Goal: Find specific page/section: Find specific page/section

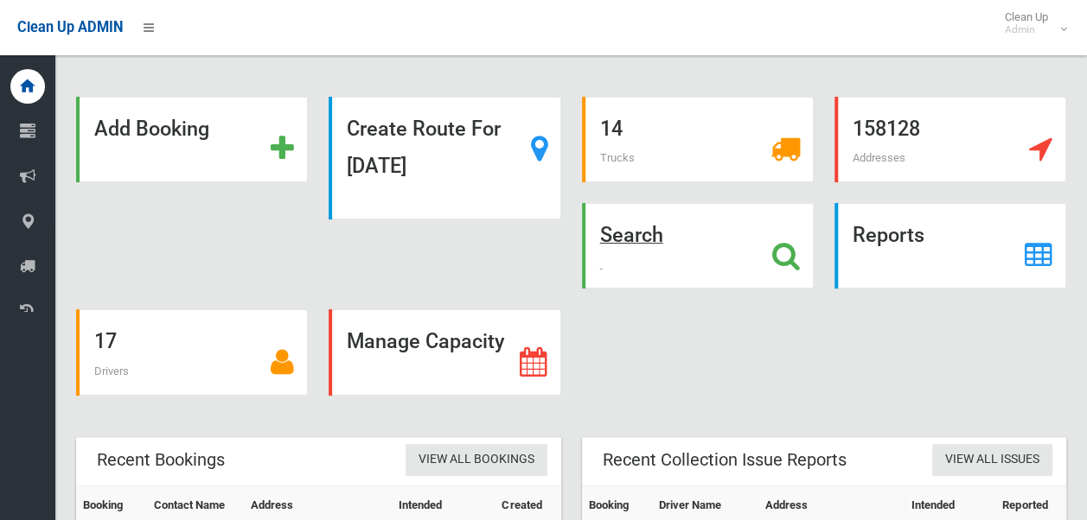
click at [574, 235] on strong "Search" at bounding box center [631, 235] width 63 height 24
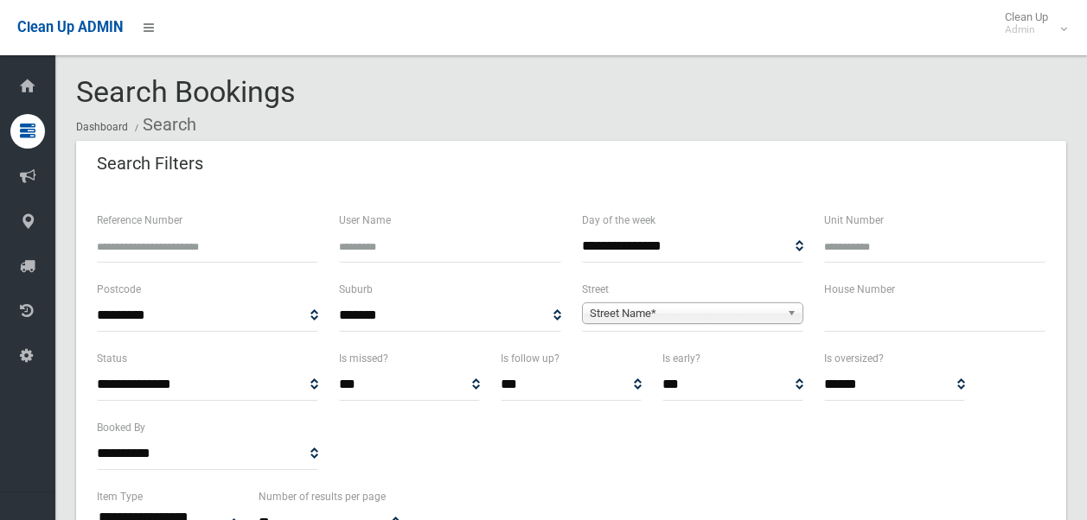
select select
click at [674, 310] on span "Street Name*" at bounding box center [685, 313] width 190 height 21
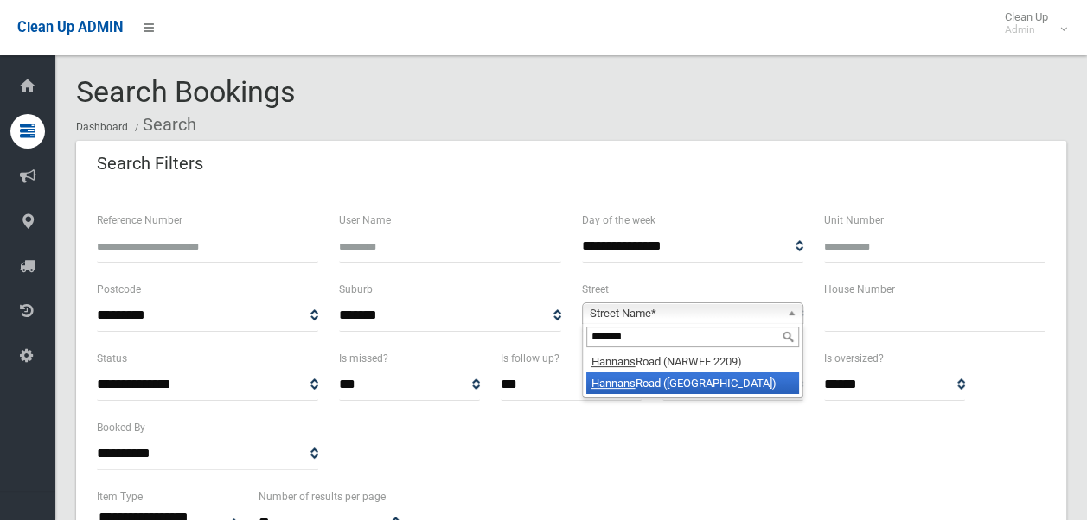
type input "*******"
click at [679, 377] on li "Hannans Road (RIVERWOOD 2210)" at bounding box center [692, 384] width 213 height 22
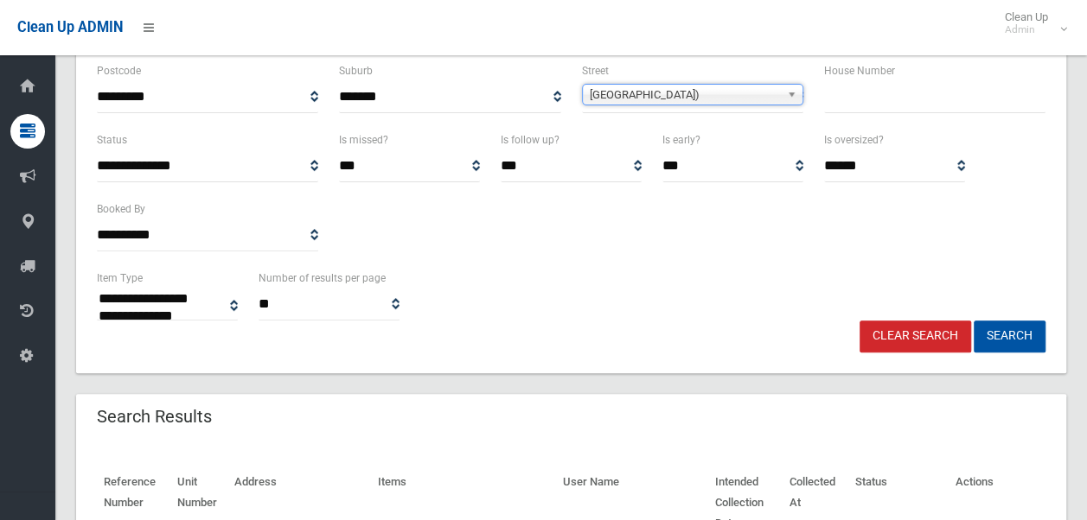
scroll to position [220, 0]
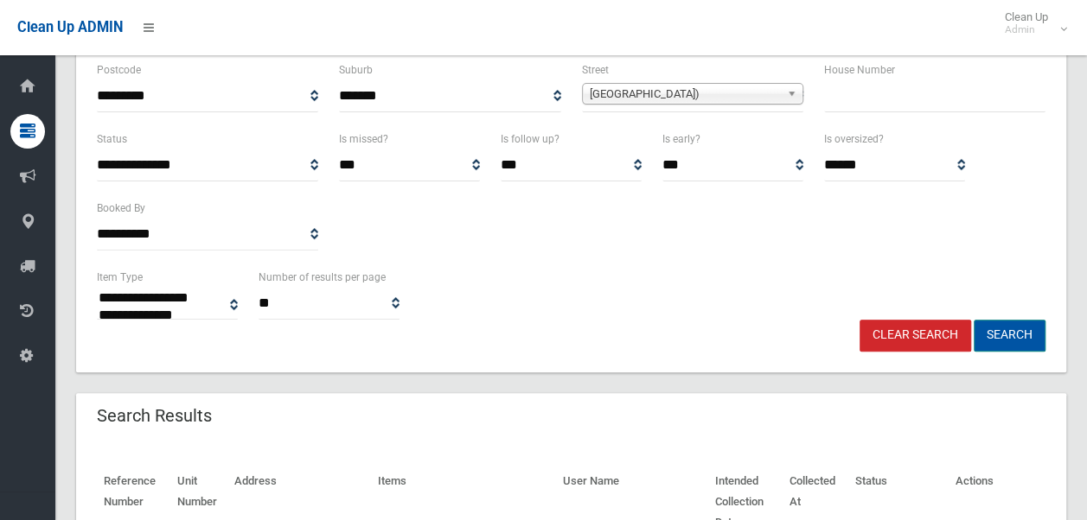
click at [1023, 336] on button "Search" at bounding box center [1010, 336] width 72 height 32
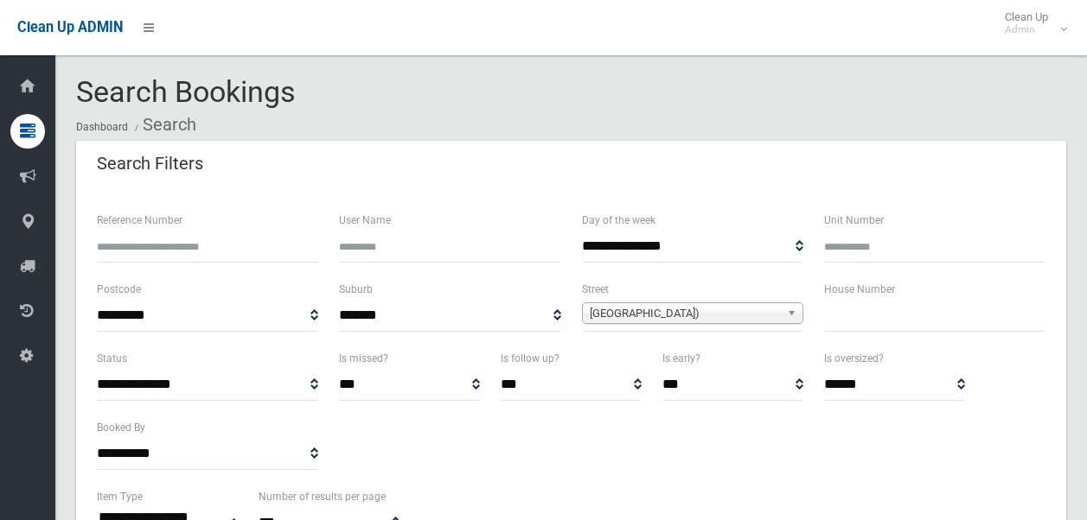
select select
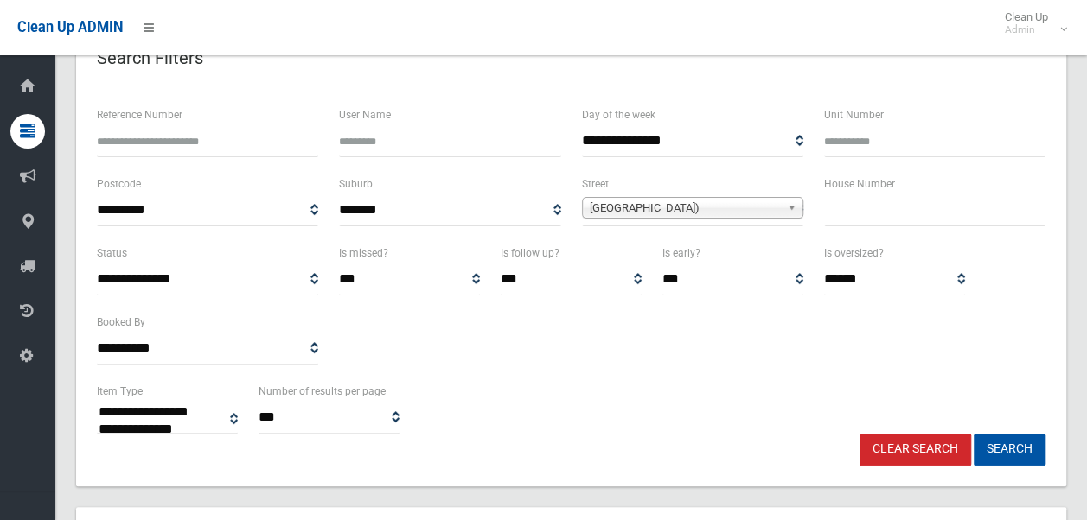
scroll to position [106, 0]
click at [918, 451] on link "Clear Search" at bounding box center [915, 449] width 112 height 32
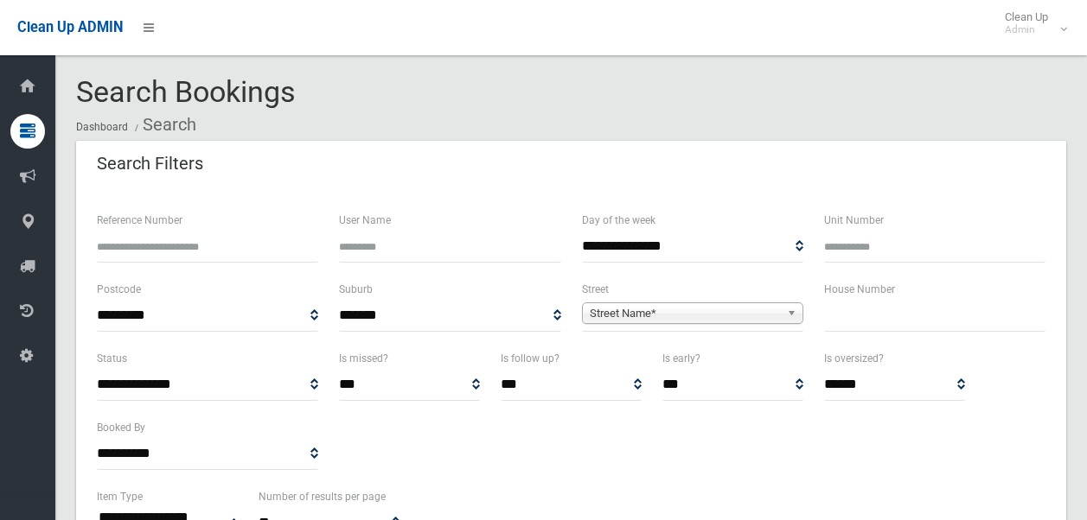
select select
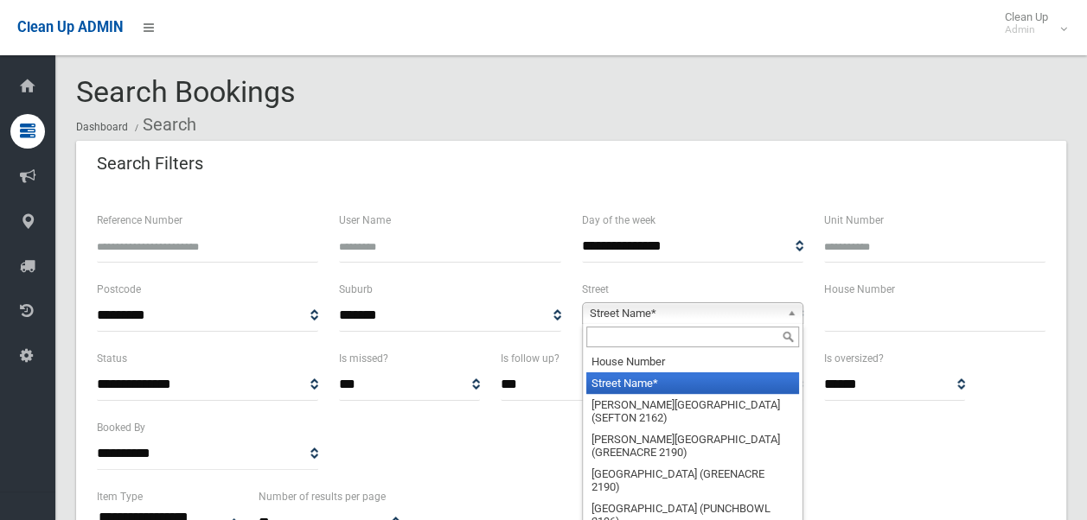
click at [707, 312] on span "Street Name*" at bounding box center [685, 313] width 190 height 21
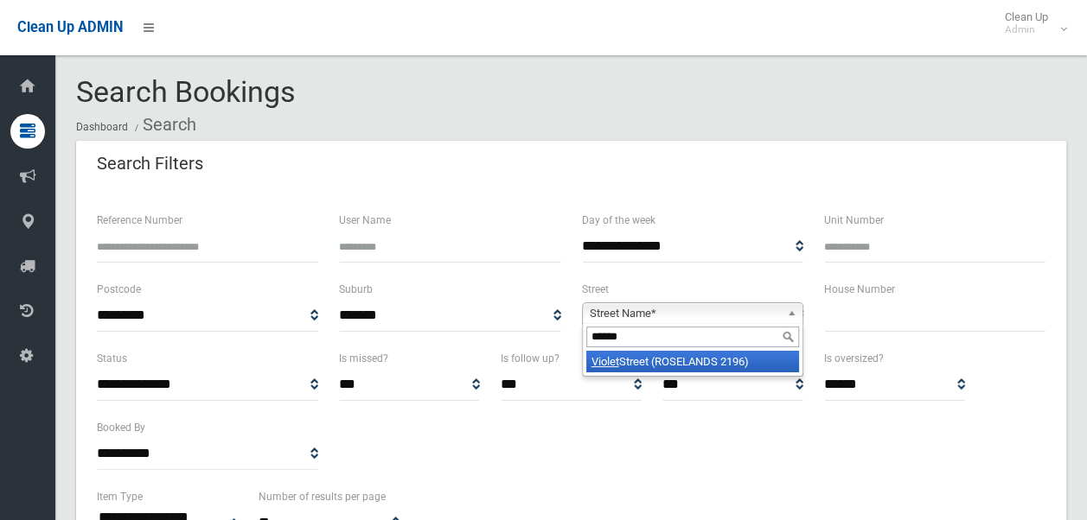
type input "******"
click at [671, 357] on li "Violet Street (ROSELANDS 2196)" at bounding box center [692, 362] width 213 height 22
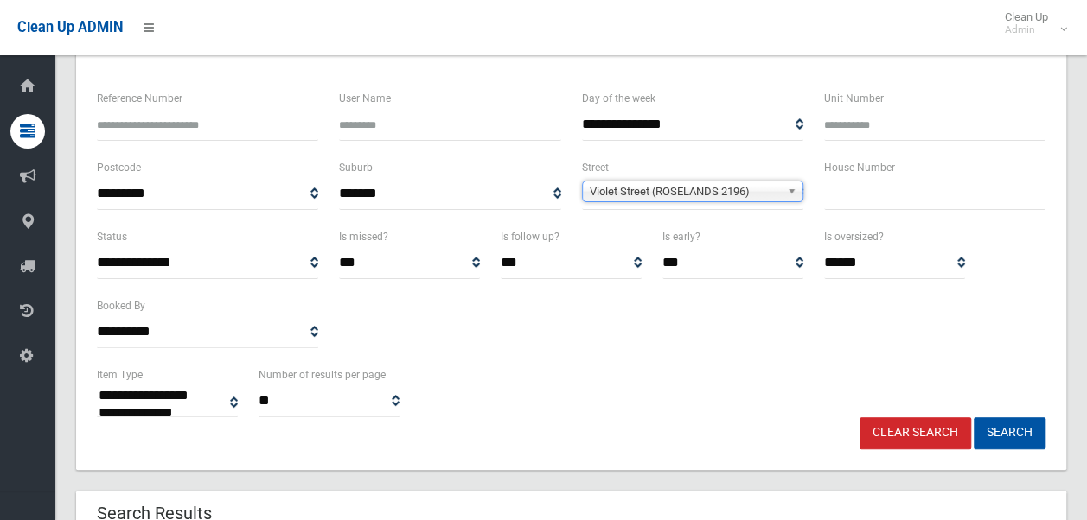
scroll to position [139, 0]
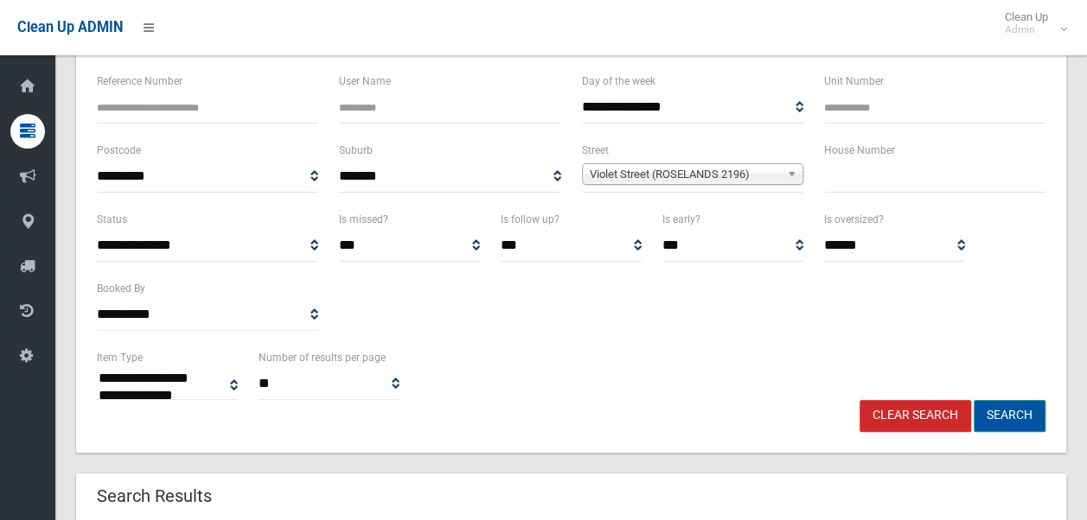
click at [1008, 414] on button "Search" at bounding box center [1010, 416] width 72 height 32
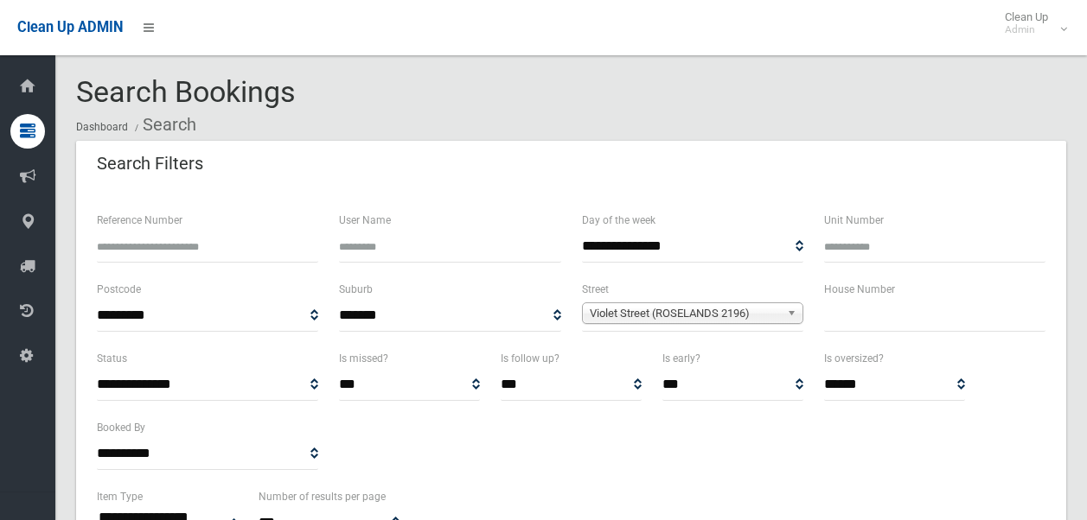
select select
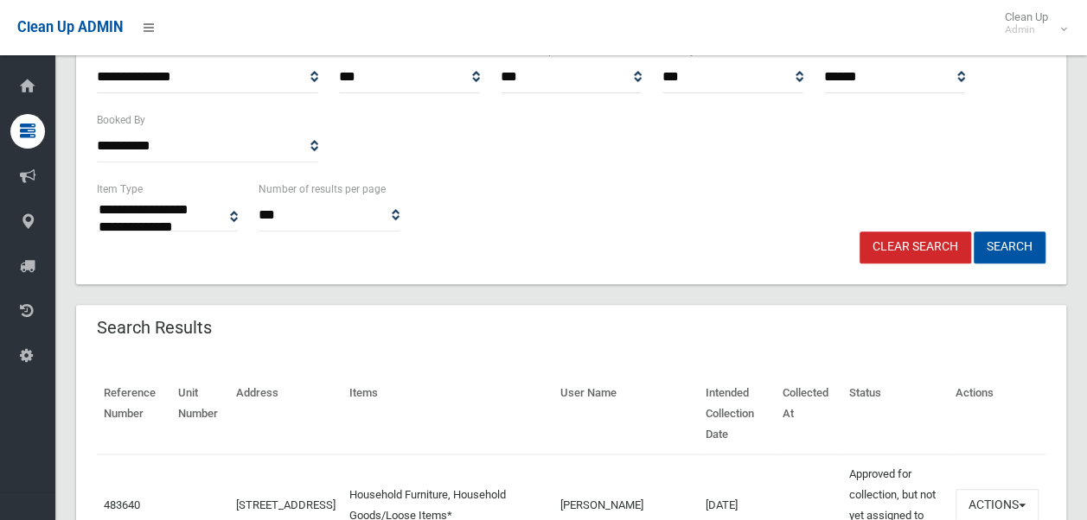
scroll to position [304, 0]
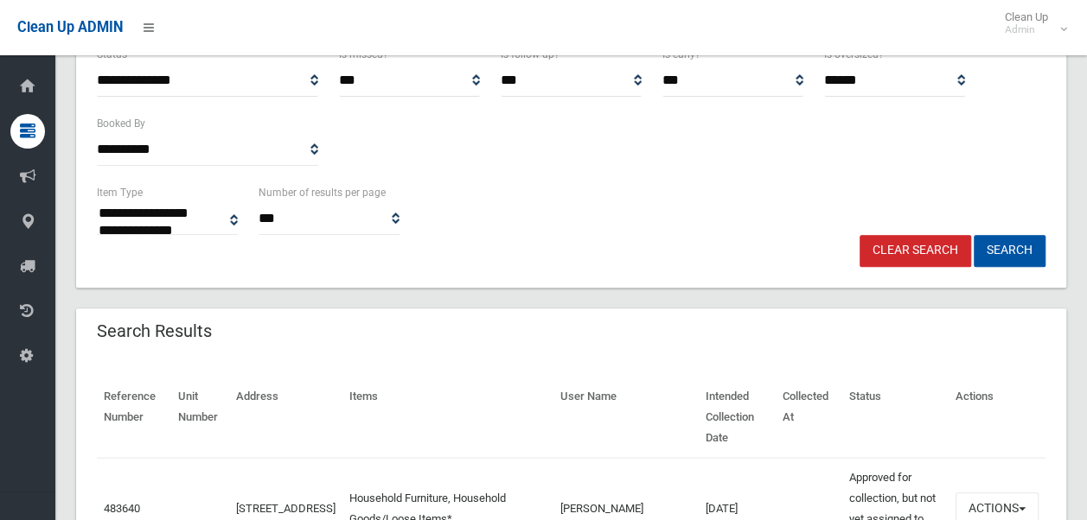
click at [914, 248] on link "Clear Search" at bounding box center [915, 251] width 112 height 32
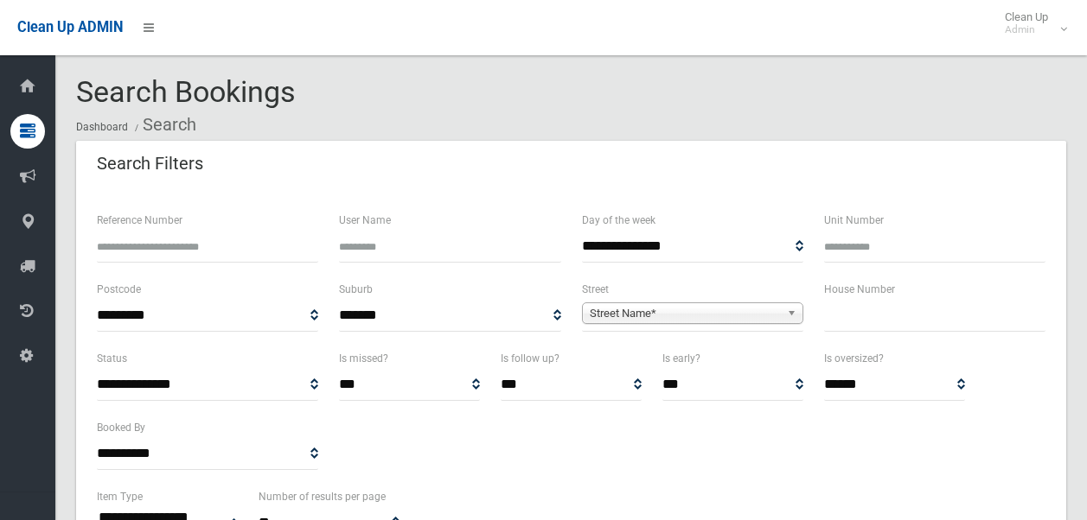
select select
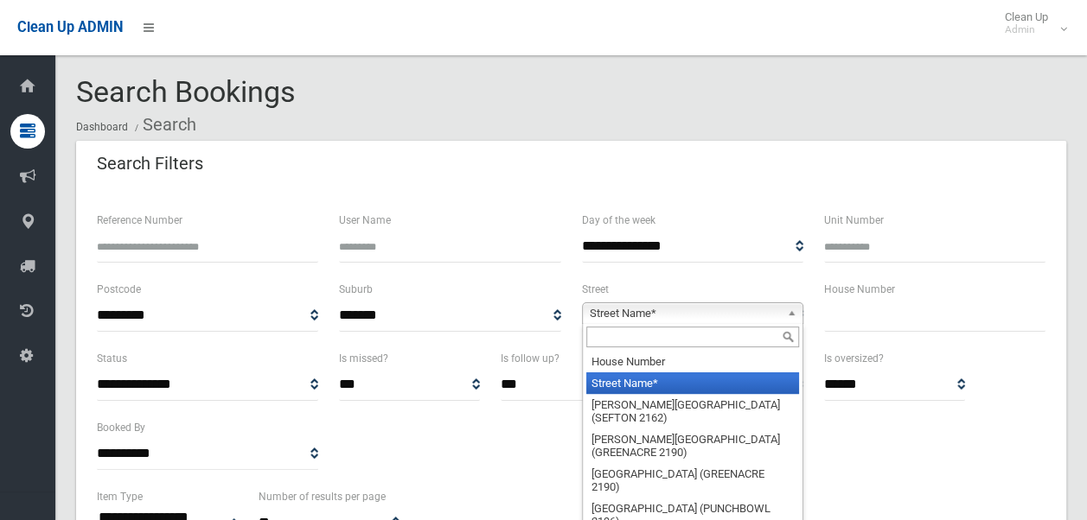
click at [674, 310] on span "Street Name*" at bounding box center [685, 313] width 190 height 21
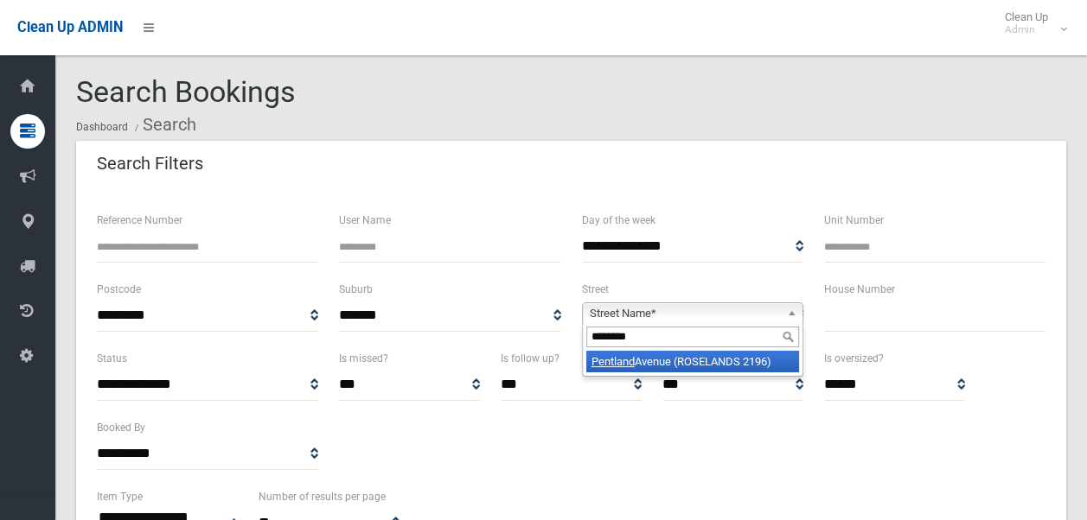
type input "********"
click at [657, 364] on li "[GEOGRAPHIC_DATA])" at bounding box center [692, 362] width 213 height 22
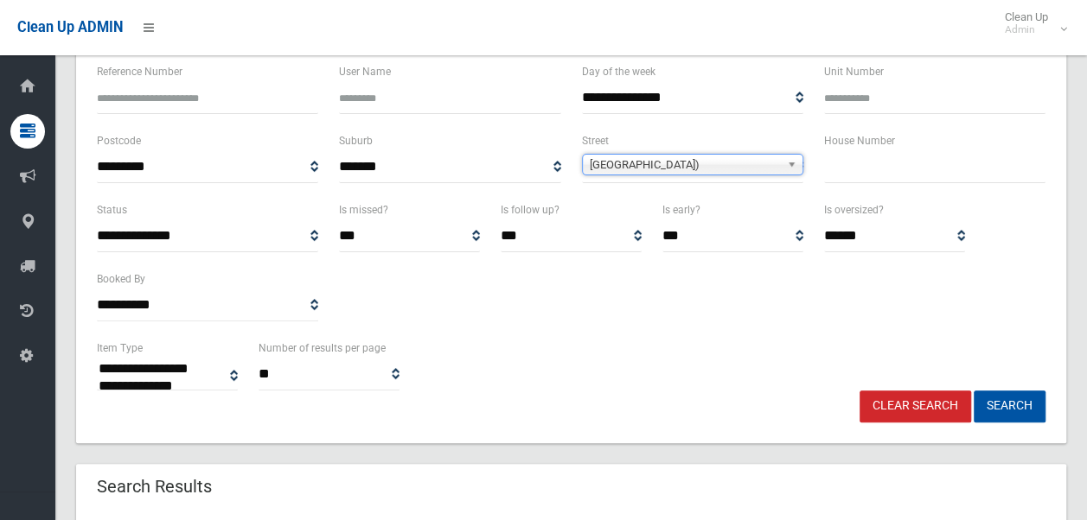
scroll to position [157, 0]
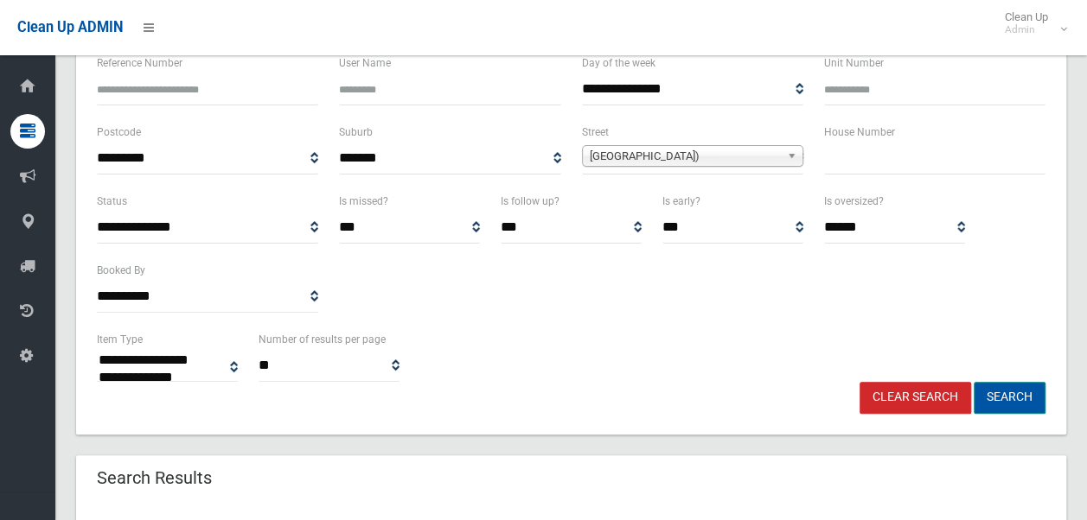
click at [1027, 389] on button "Search" at bounding box center [1010, 398] width 72 height 32
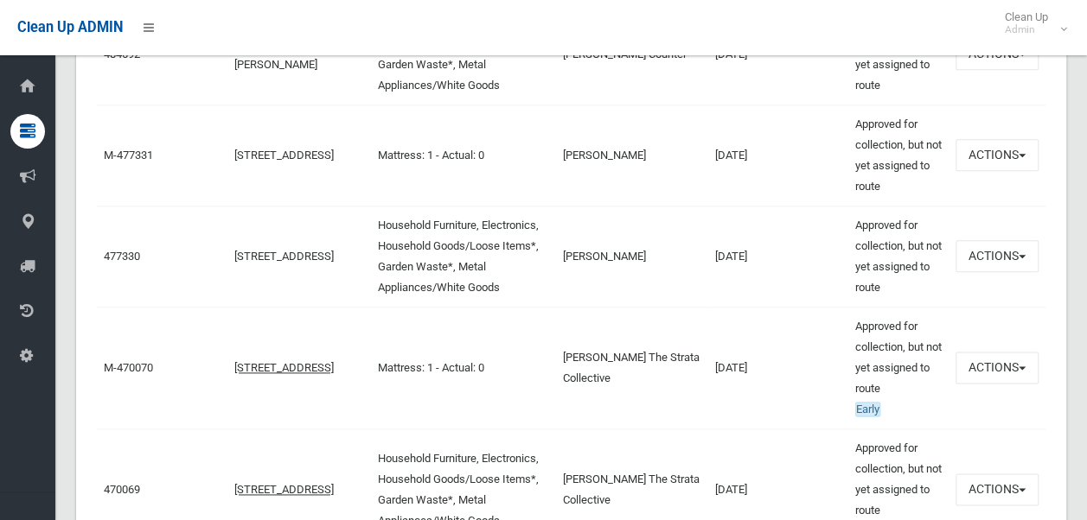
scroll to position [716, 0]
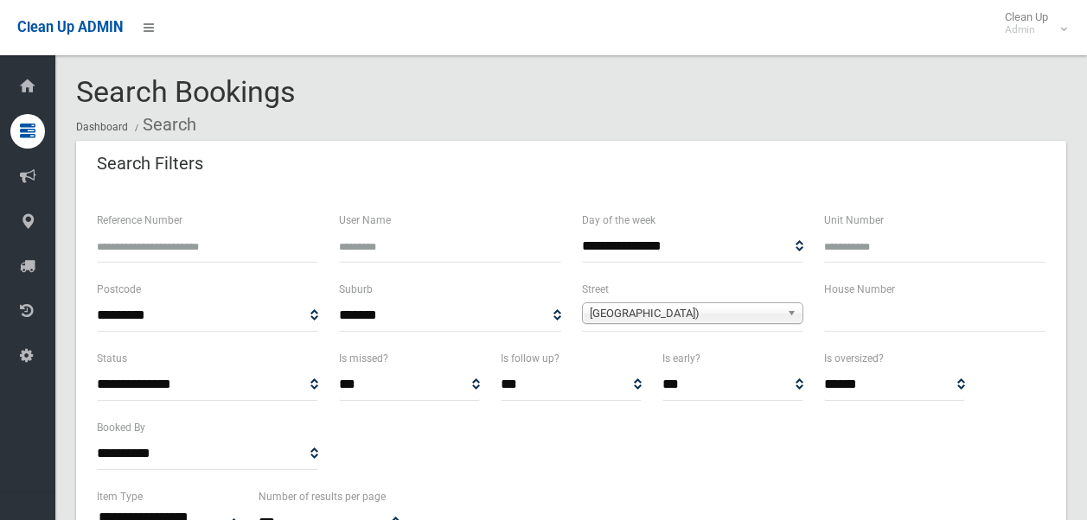
select select
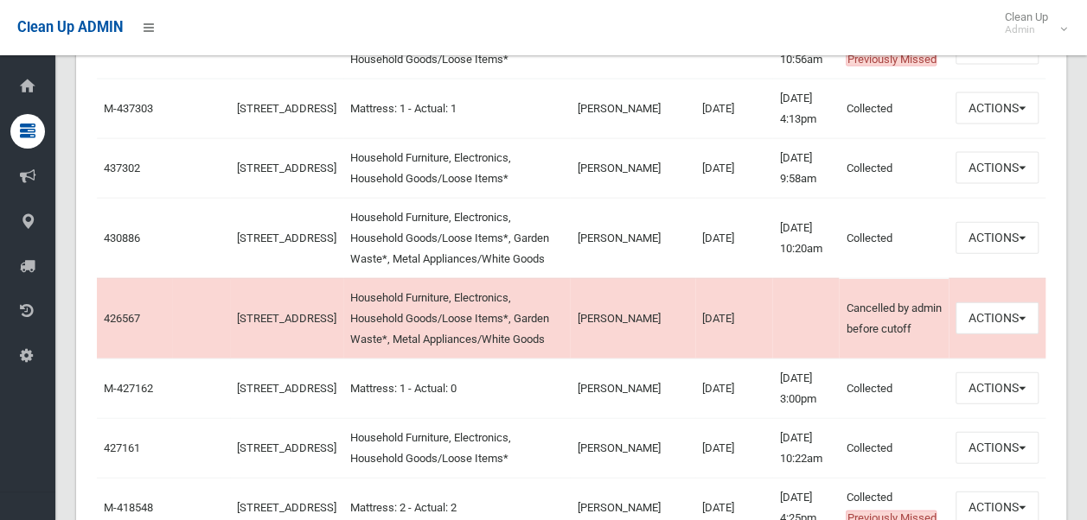
scroll to position [1861, 0]
